Goal: Task Accomplishment & Management: Complete application form

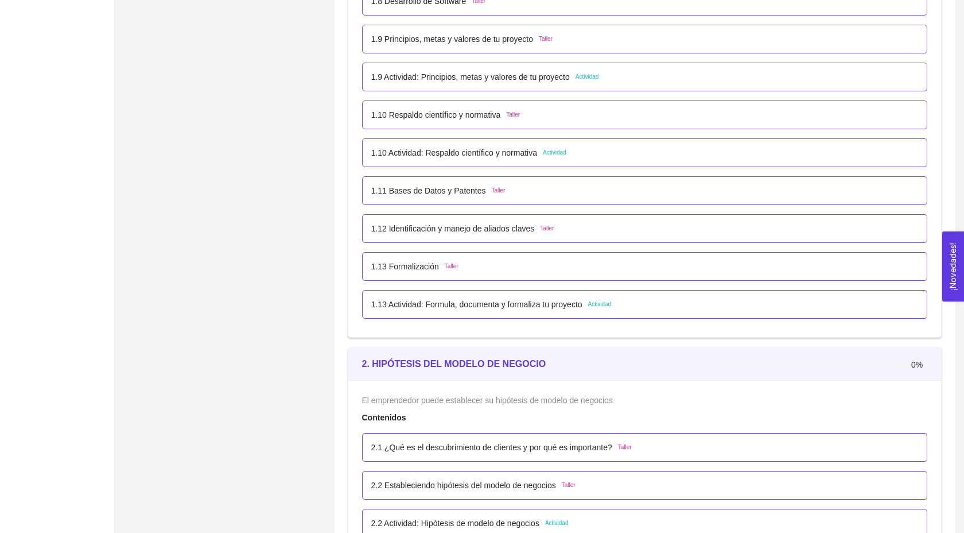
scroll to position [719, 0]
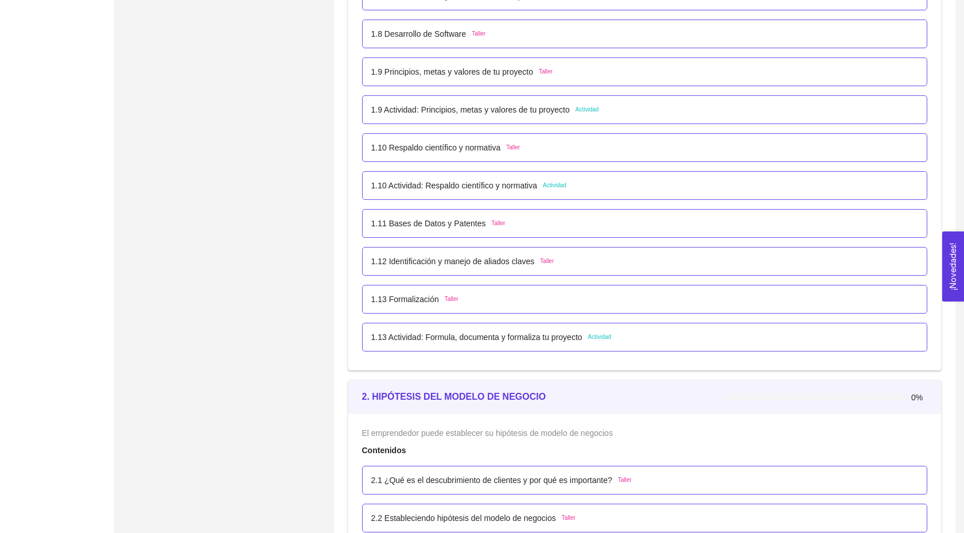
click at [436, 230] on p "1.11 Bases de Datos y Patentes" at bounding box center [428, 223] width 115 height 13
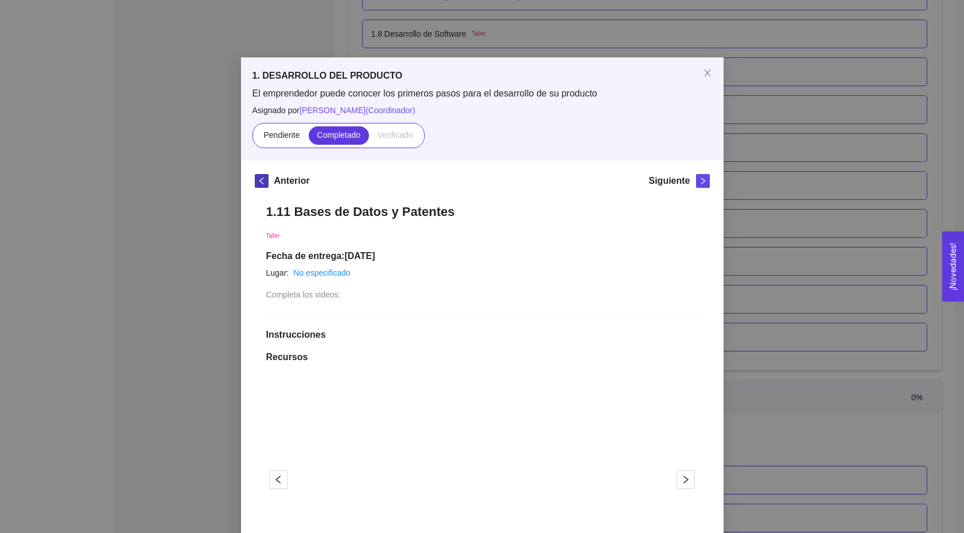
click at [258, 177] on icon "left" at bounding box center [262, 181] width 8 height 8
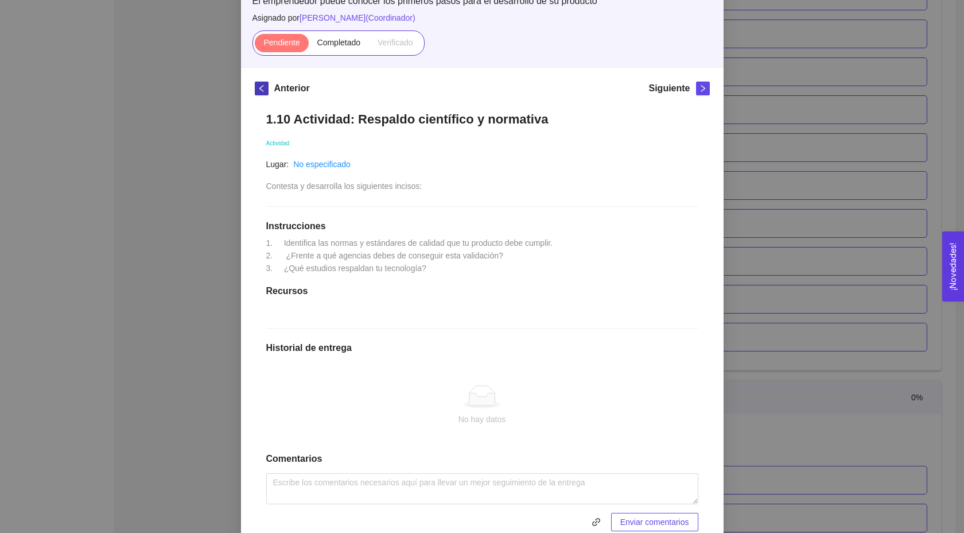
scroll to position [96, 0]
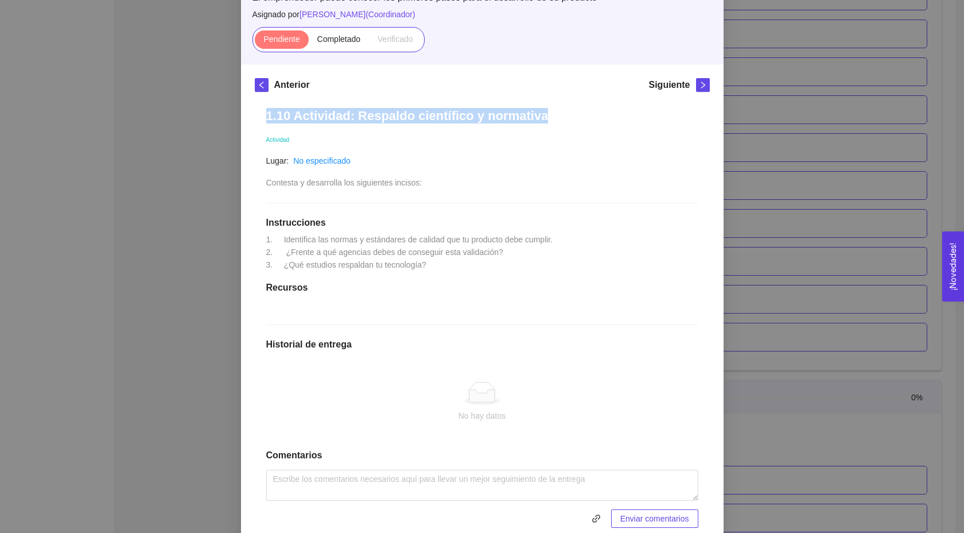
drag, startPoint x: 537, startPoint y: 121, endPoint x: 262, endPoint y: 119, distance: 274.3
click at [262, 119] on div "1.10 Actividad: Respaldo científico y normativa Actividad Lugar: No especificad…" at bounding box center [482, 317] width 455 height 442
copy h1 "1.10 Actividad: Respaldo científico y normativa"
click at [496, 271] on div "1.10 Actividad: Respaldo científico y normativa Actividad Lugar: No especificad…" at bounding box center [482, 317] width 455 height 442
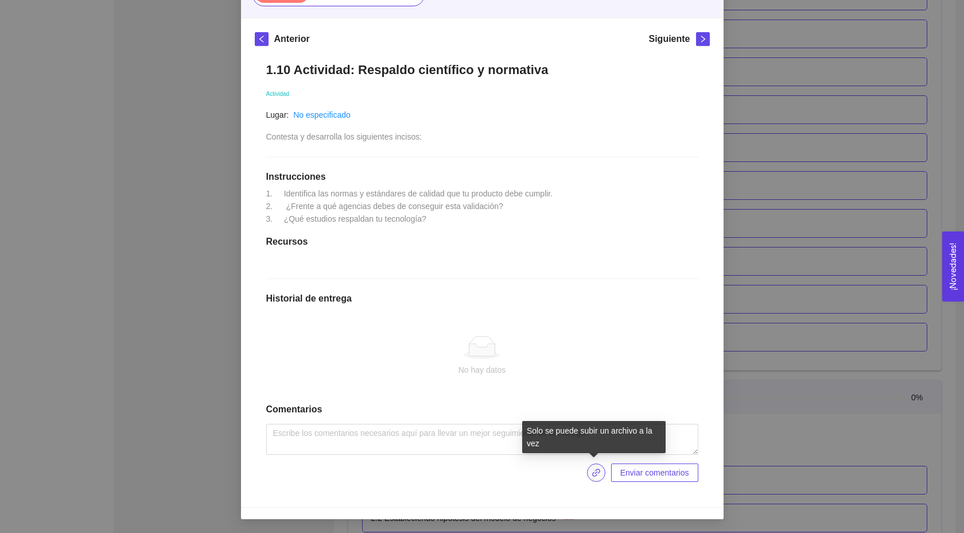
click at [600, 471] on span "link" at bounding box center [596, 472] width 17 height 9
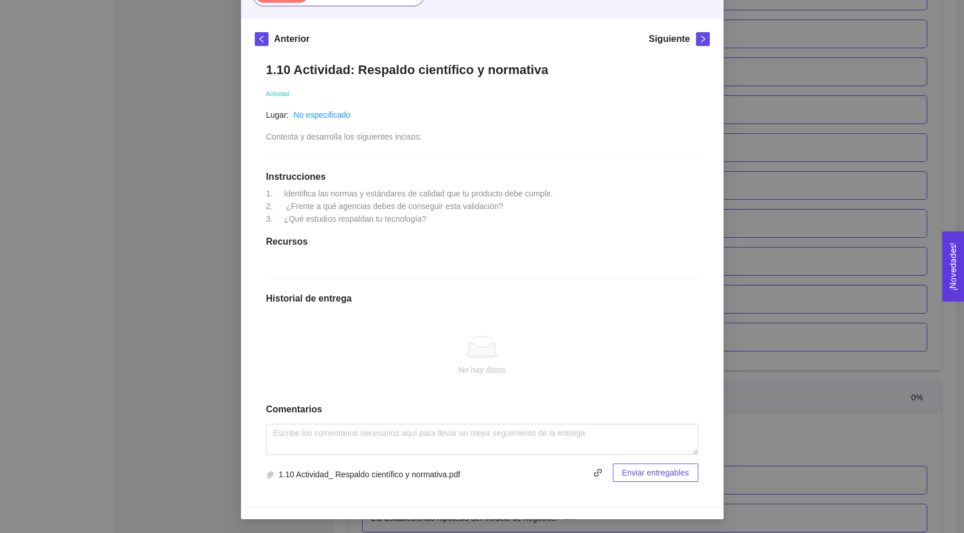
click at [655, 477] on span "Enviar entregables" at bounding box center [655, 472] width 67 height 13
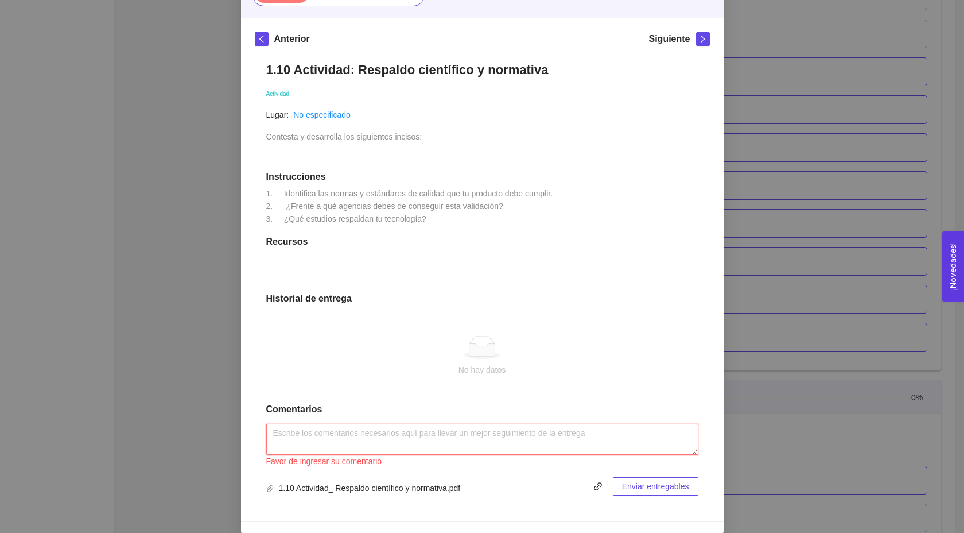
click at [565, 431] on textarea at bounding box center [482, 439] width 432 height 31
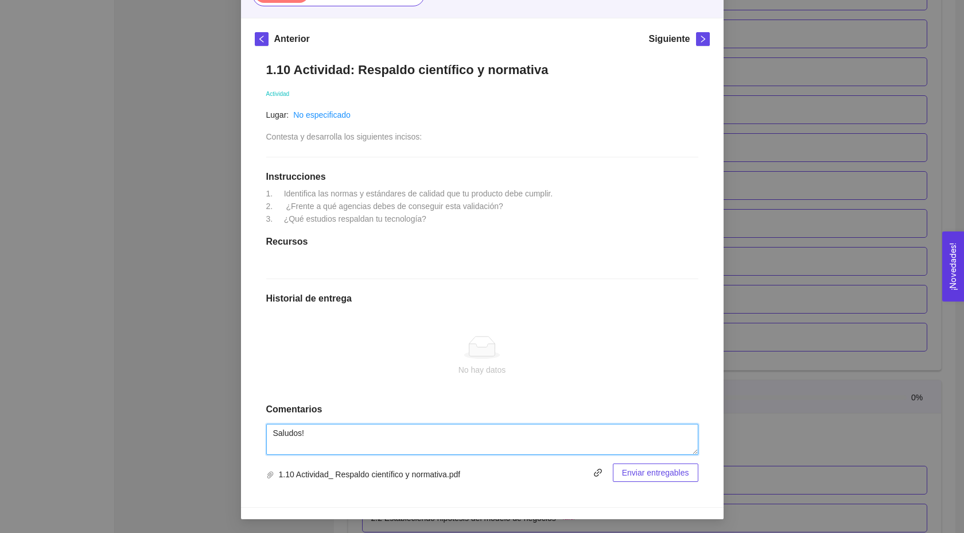
type textarea "Saludos!"
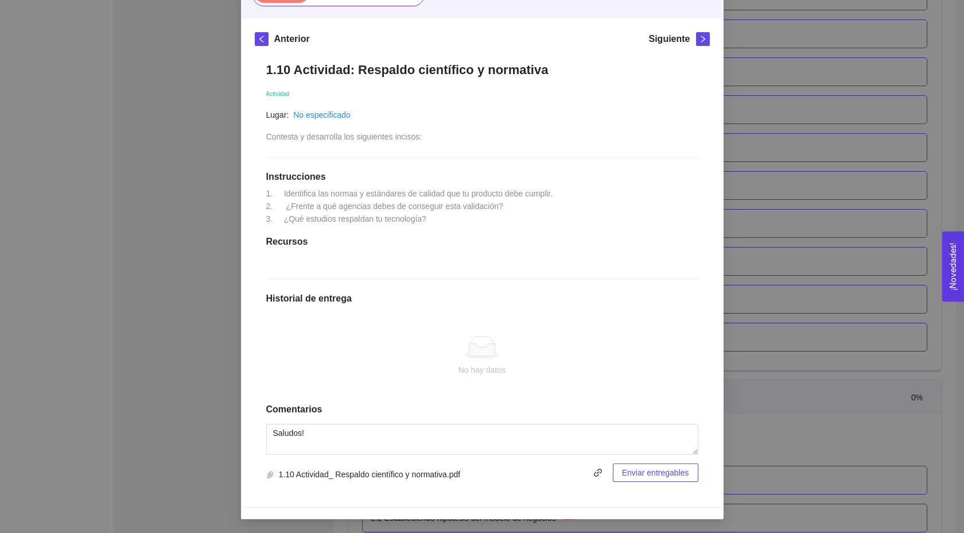
click at [677, 470] on span "Enviar entregables" at bounding box center [655, 472] width 67 height 13
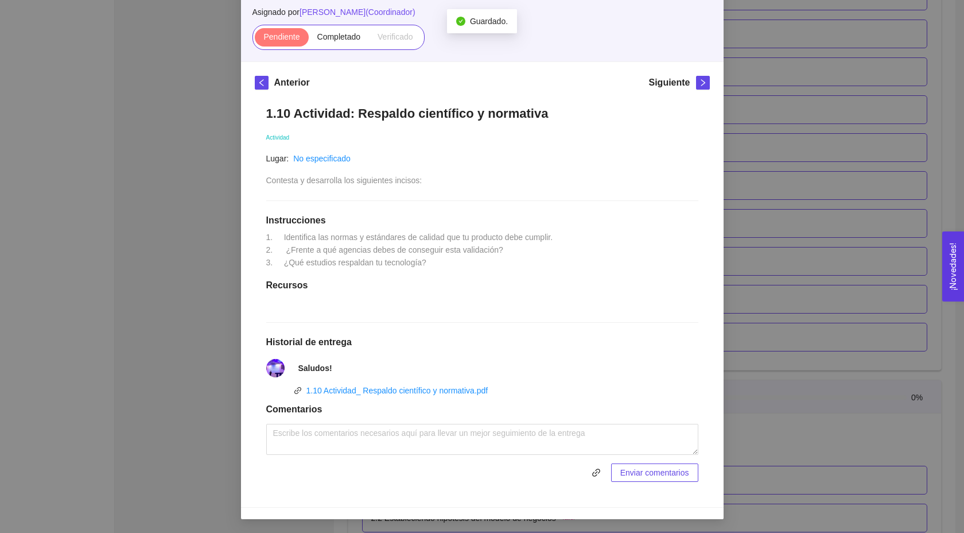
scroll to position [0, 0]
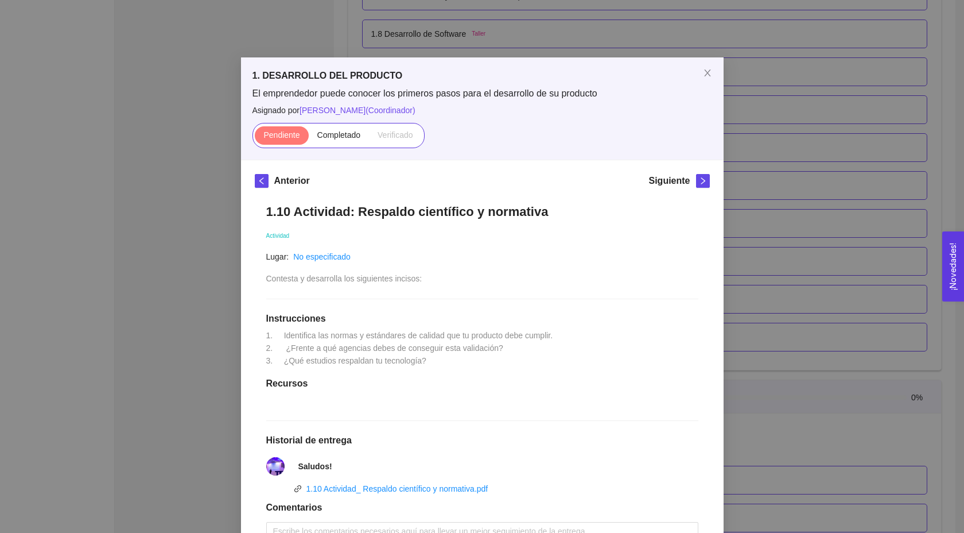
click at [336, 125] on div "Pendiente Completado Verificado" at bounding box center [338, 135] width 172 height 25
click at [332, 142] on label "Completado" at bounding box center [339, 135] width 61 height 18
click at [309, 138] on input "Completado" at bounding box center [309, 138] width 0 height 0
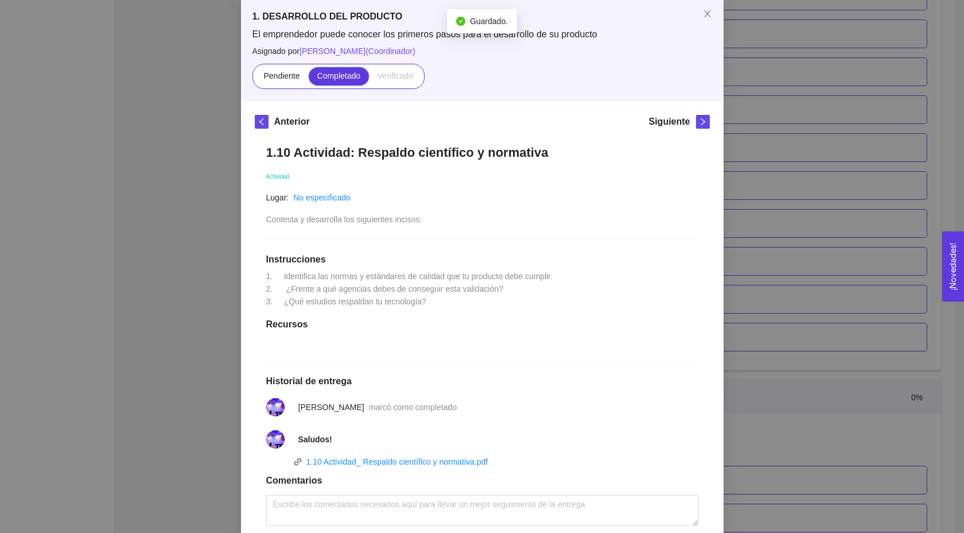
scroll to position [130, 0]
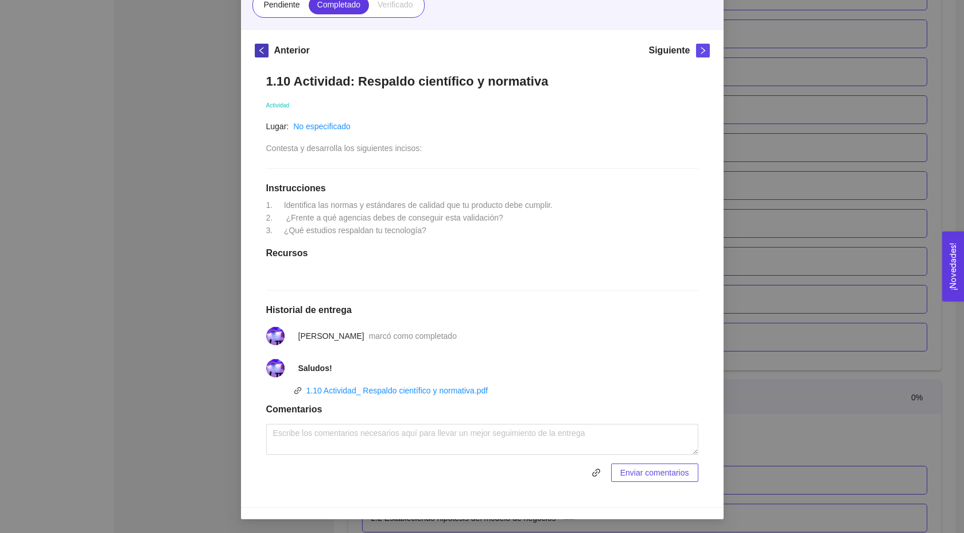
click at [263, 51] on icon "left" at bounding box center [262, 50] width 8 height 8
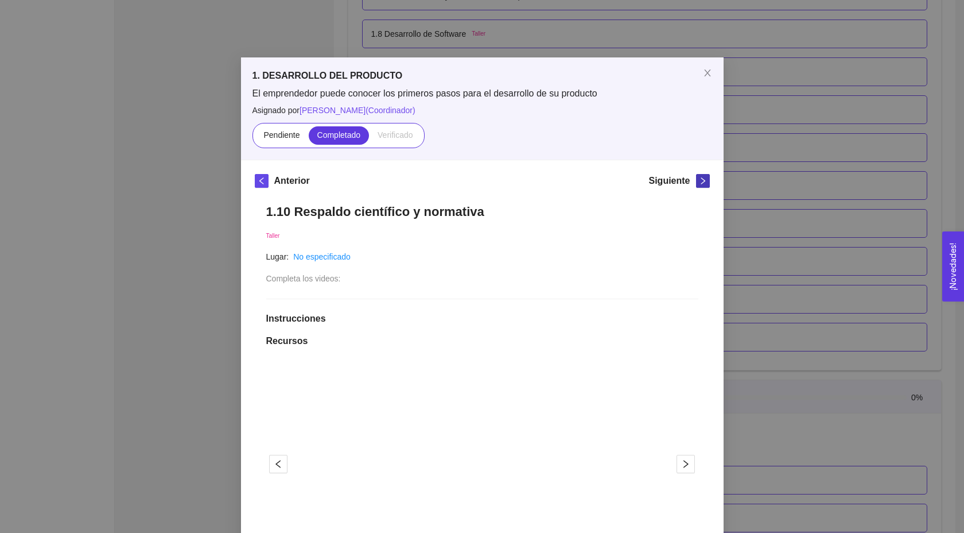
click at [700, 177] on icon "right" at bounding box center [703, 181] width 8 height 8
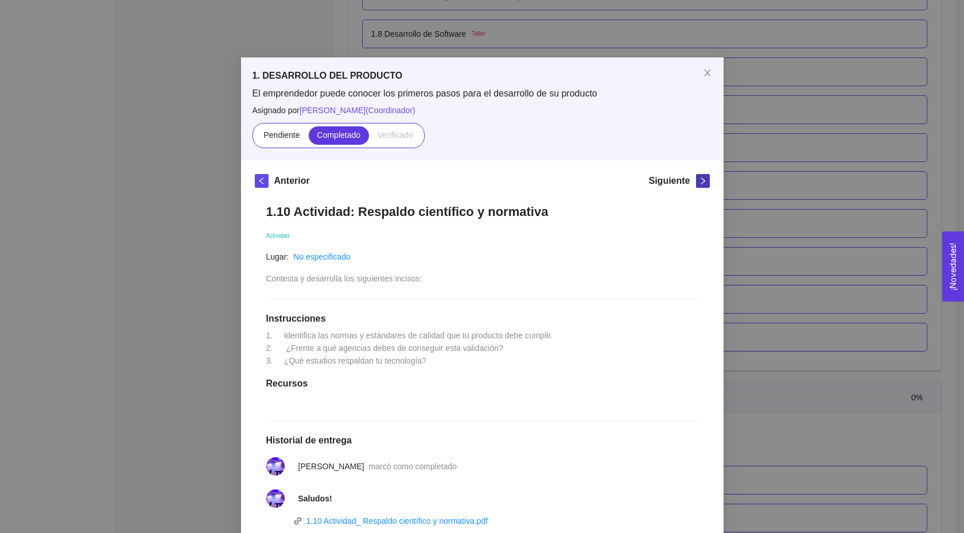
click at [700, 177] on icon "right" at bounding box center [703, 181] width 8 height 8
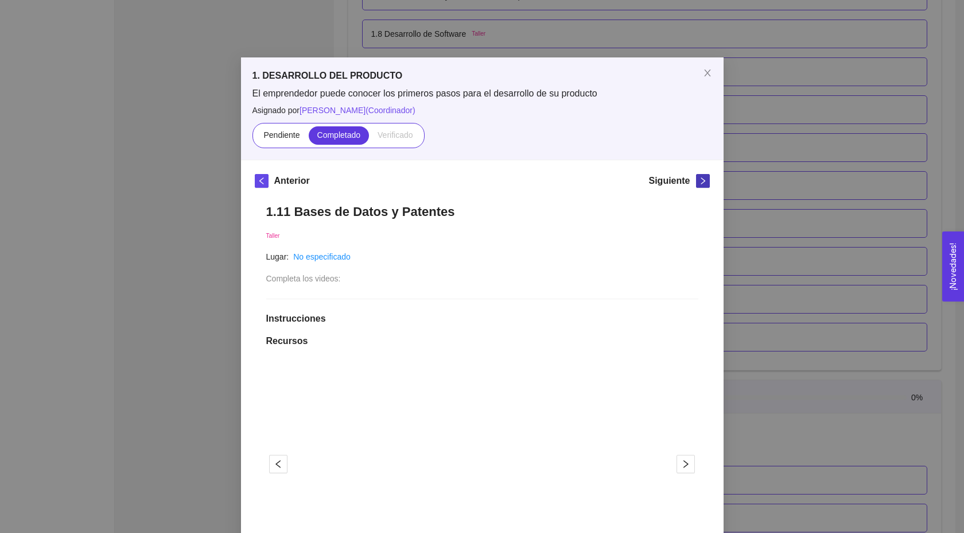
click at [705, 181] on icon "right" at bounding box center [703, 181] width 8 height 8
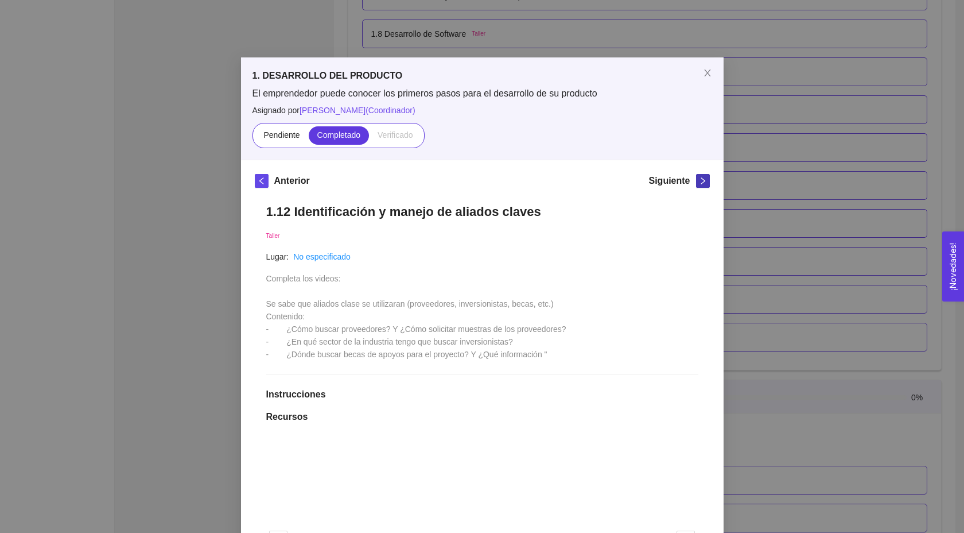
click at [698, 180] on span "right" at bounding box center [703, 181] width 13 height 8
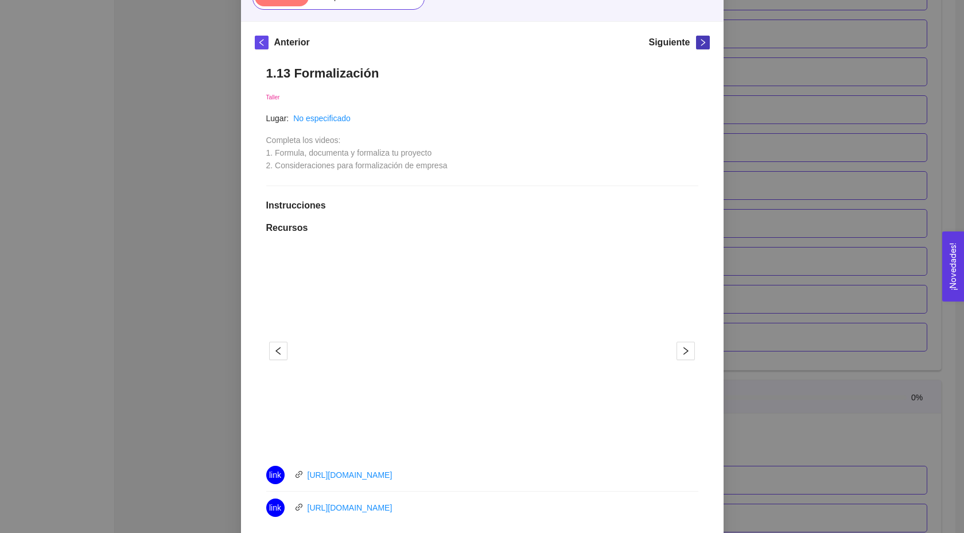
scroll to position [57, 0]
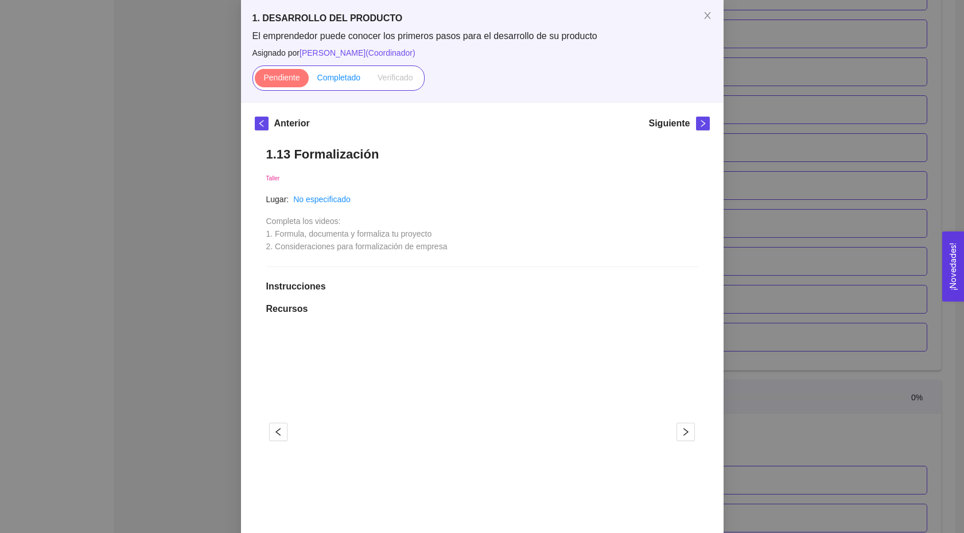
click at [339, 76] on span "Completado" at bounding box center [339, 77] width 44 height 9
click at [309, 80] on input "Completado" at bounding box center [309, 80] width 0 height 0
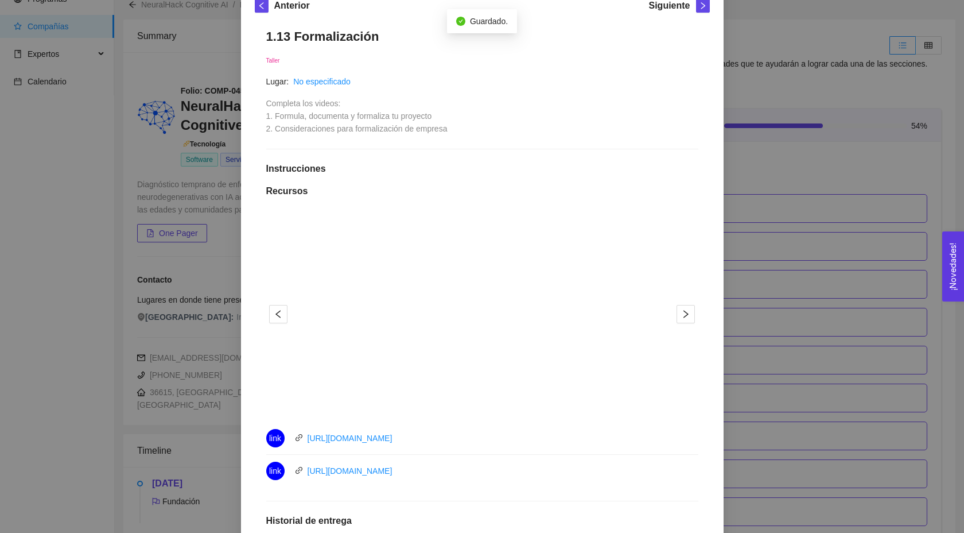
scroll to position [0, 0]
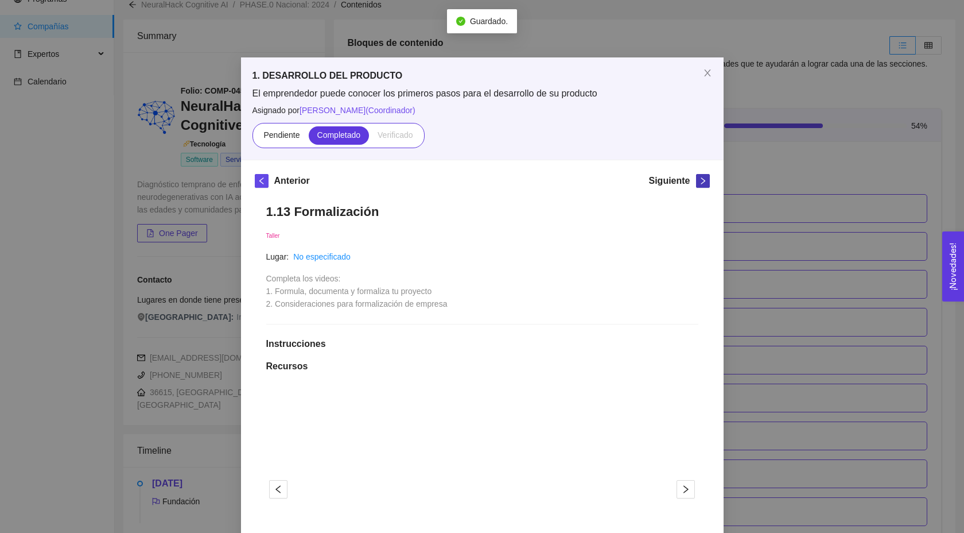
click at [698, 183] on span "right" at bounding box center [703, 181] width 13 height 8
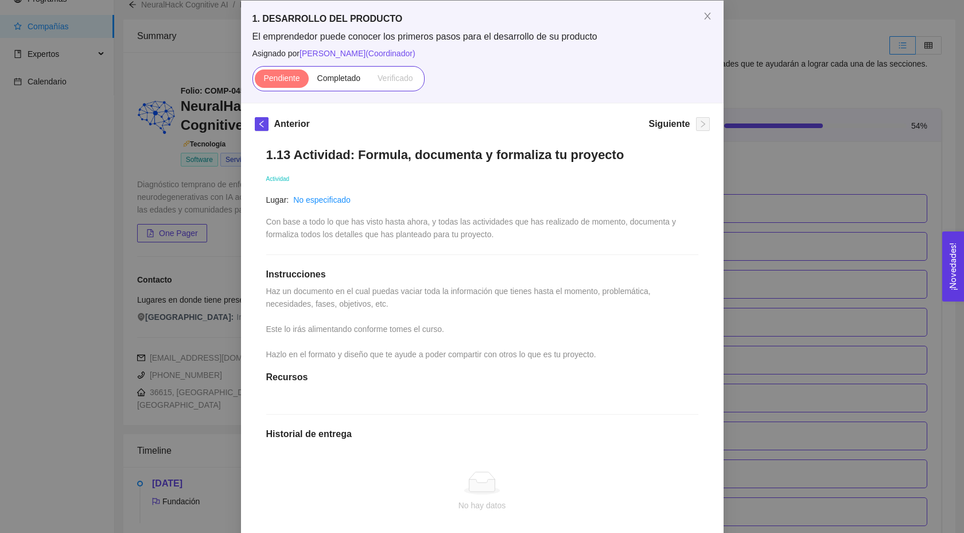
scroll to position [57, 0]
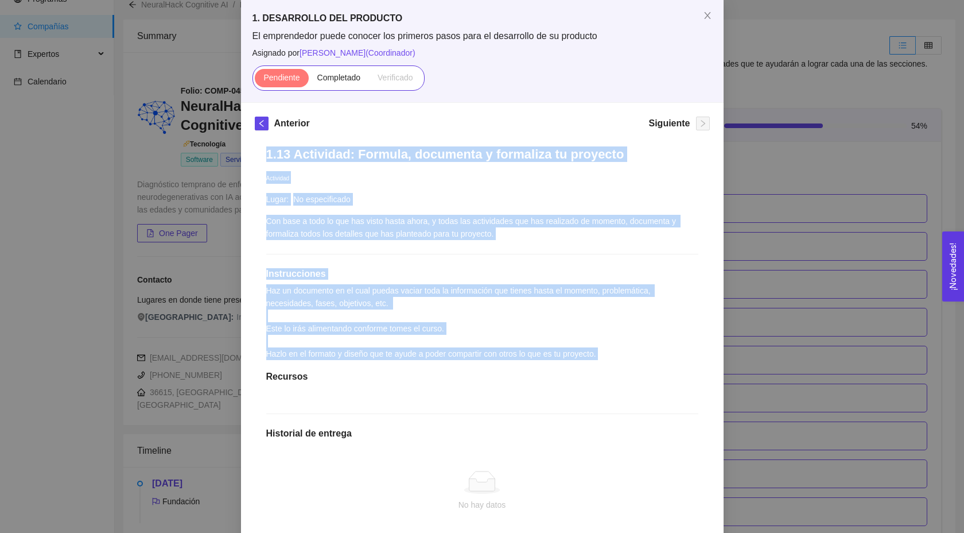
drag, startPoint x: 263, startPoint y: 151, endPoint x: 628, endPoint y: 368, distance: 424.6
click at [628, 368] on div "1.13 Actividad: Formula, documenta y formaliza tu proyecto Actividad Lugar: No …" at bounding box center [482, 381] width 455 height 493
copy div "1.13 Actividad: Formula, documenta y formaliza tu proyecto Actividad Lugar: No …"
